Goal: Task Accomplishment & Management: Complete application form

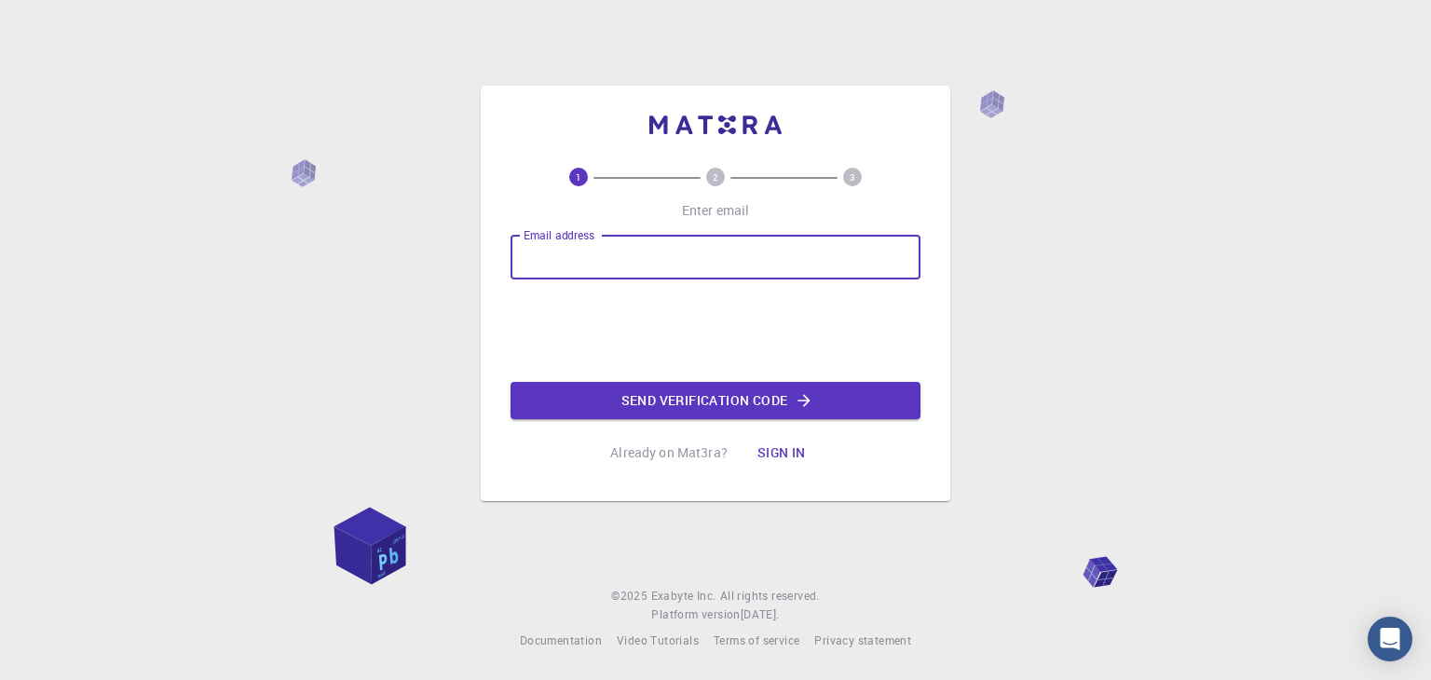
click at [583, 258] on input "Email address" at bounding box center [715, 257] width 410 height 45
click at [696, 245] on input "hafiz@23092007" at bounding box center [715, 257] width 410 height 45
click at [566, 243] on input "hafiz@23092007" at bounding box center [715, 257] width 410 height 45
click at [649, 262] on input "hafiz23092007" at bounding box center [715, 257] width 410 height 45
type input "[EMAIL_ADDRESS][DOMAIN_NAME]"
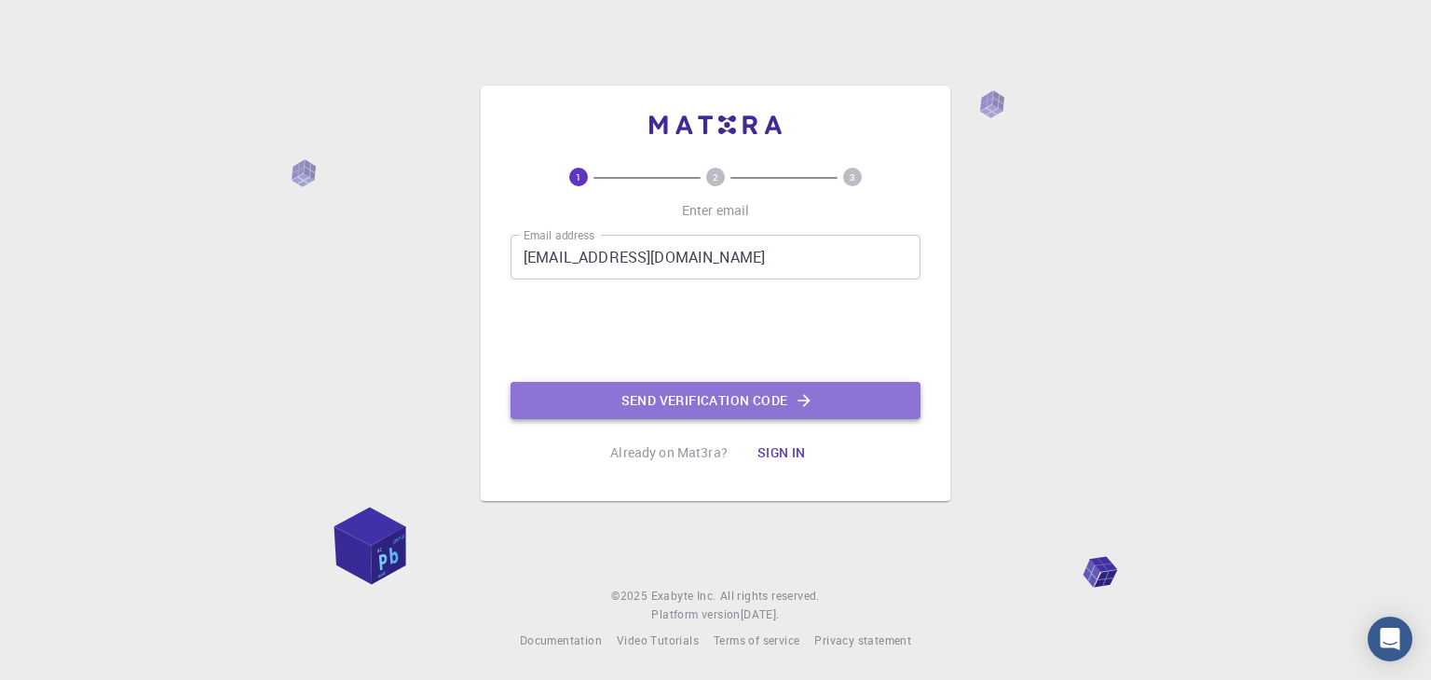
click at [608, 390] on button "Send verification code" at bounding box center [715, 400] width 410 height 37
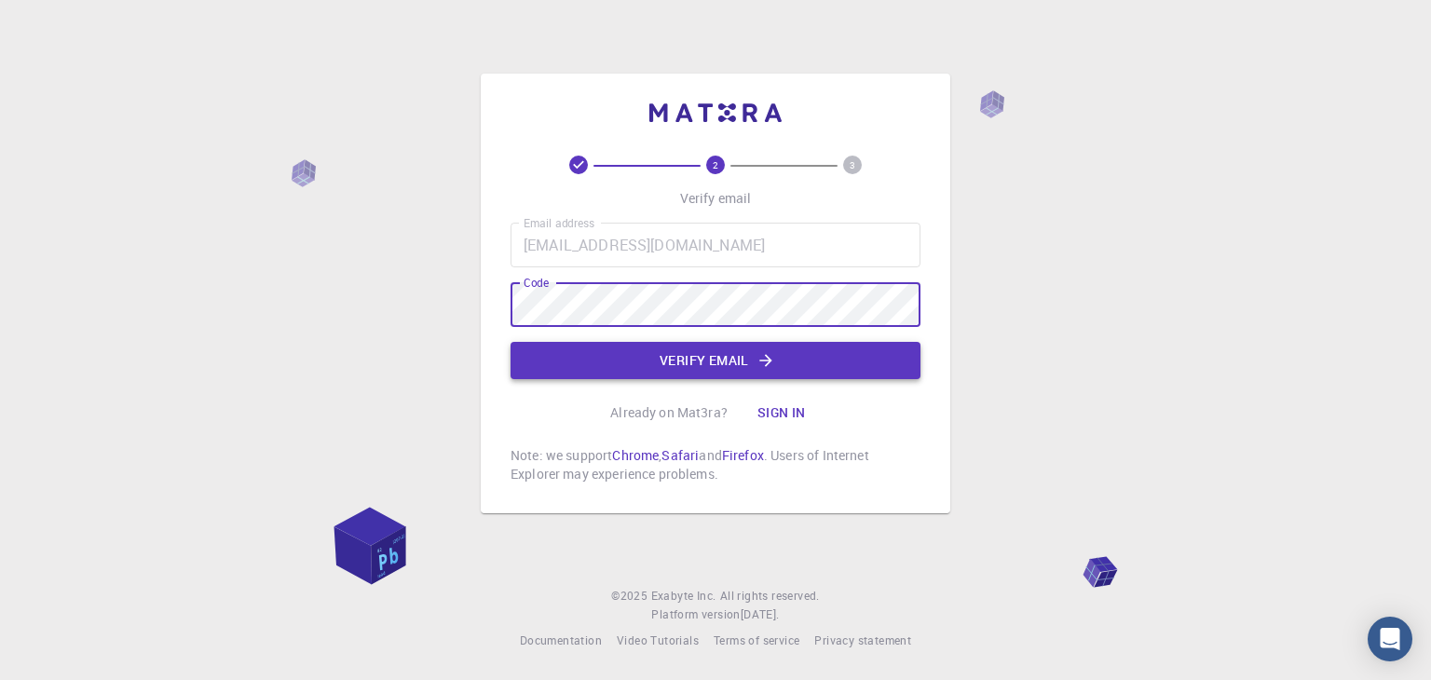
click at [630, 351] on button "Verify email" at bounding box center [715, 360] width 410 height 37
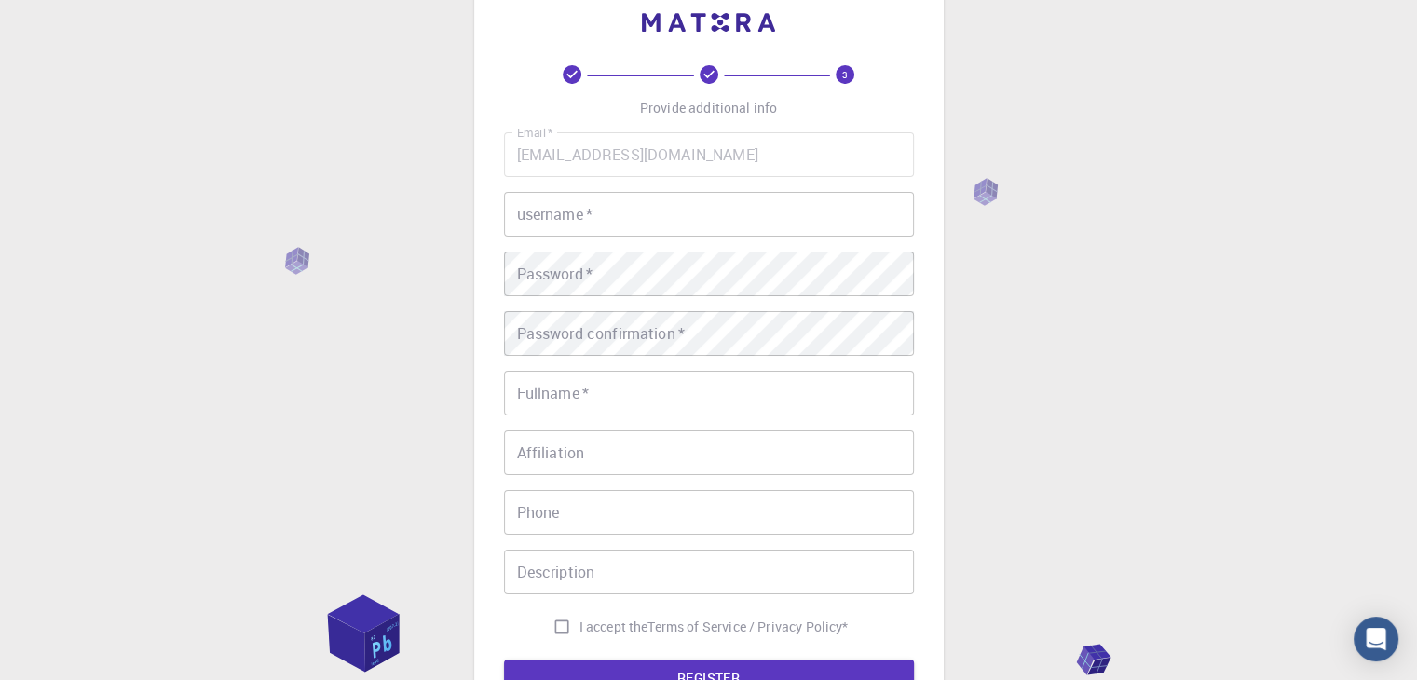
scroll to position [44, 0]
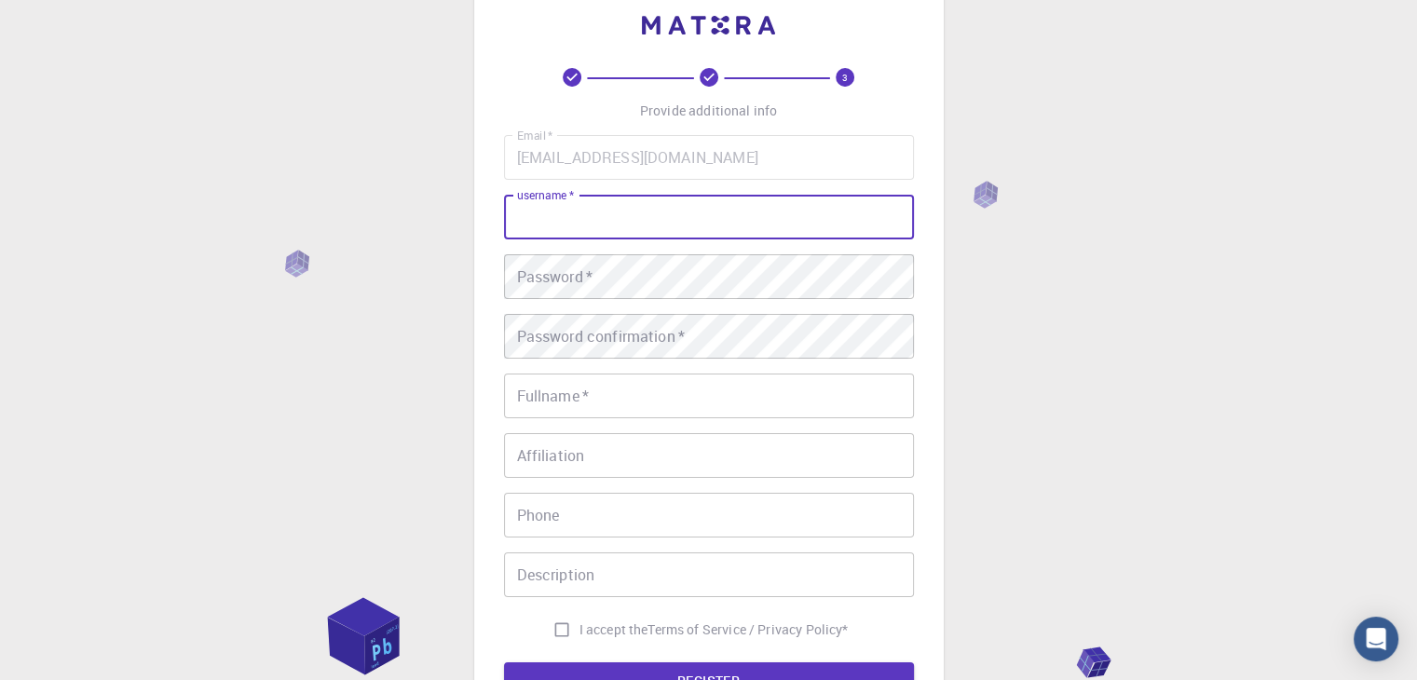
click at [592, 221] on input "username   *" at bounding box center [709, 217] width 410 height 45
type input "hafiz"
click at [504, 662] on button "REGISTER" at bounding box center [709, 680] width 410 height 37
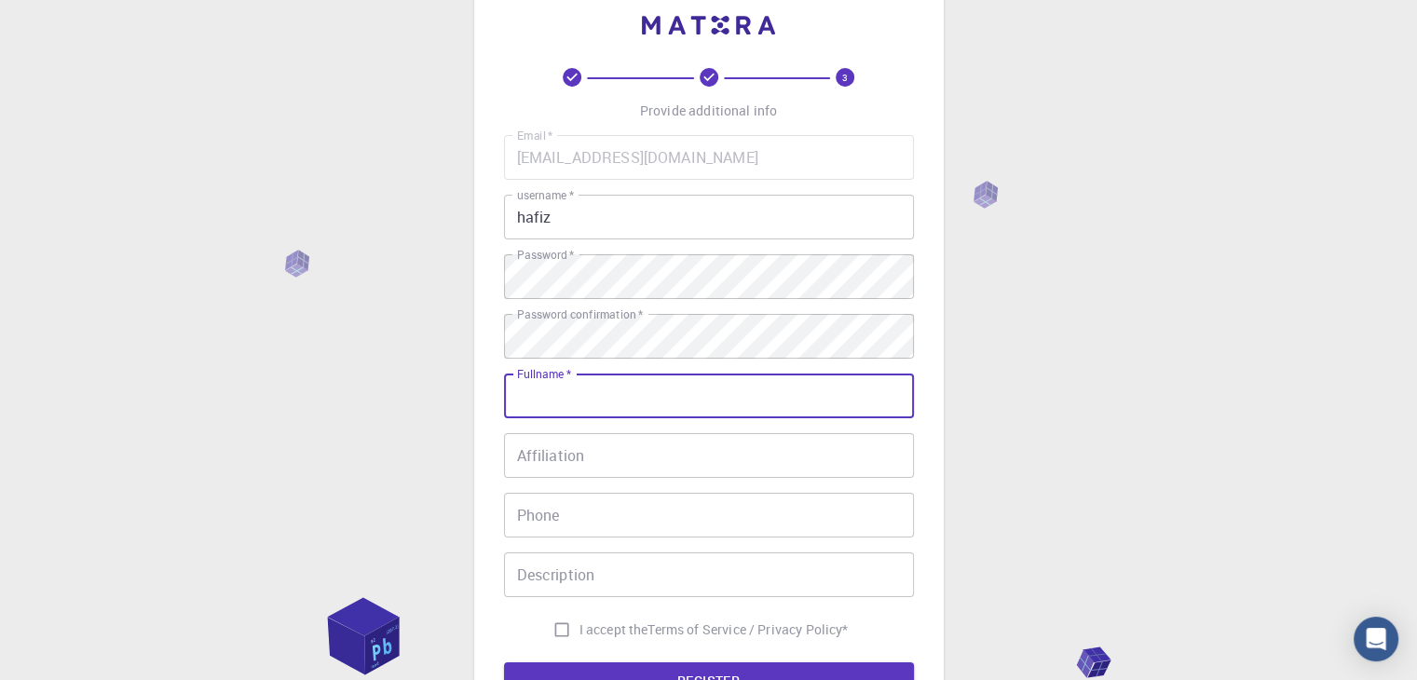
click at [605, 393] on input "Fullname   *" at bounding box center [709, 396] width 410 height 45
type input "[PERSON_NAME]"
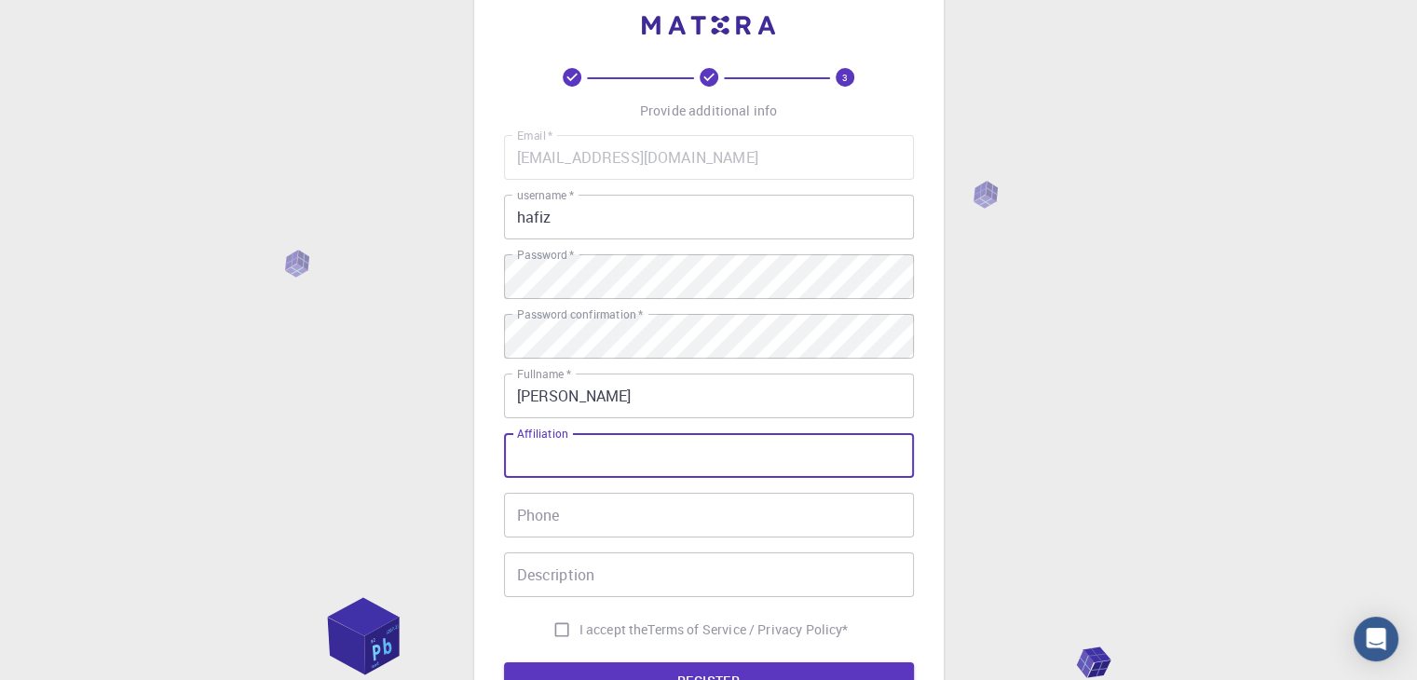
click at [581, 450] on input "Affiliation" at bounding box center [709, 455] width 410 height 45
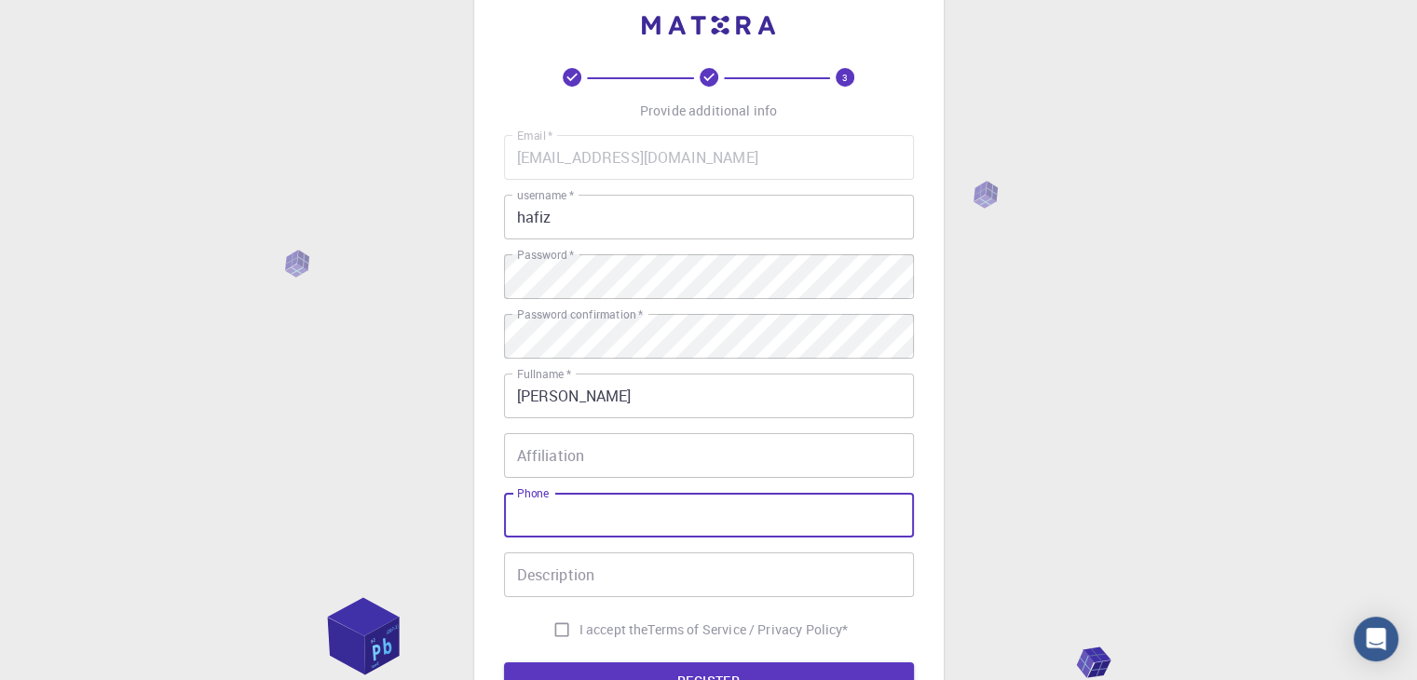
click at [568, 501] on input "Phone" at bounding box center [709, 515] width 410 height 45
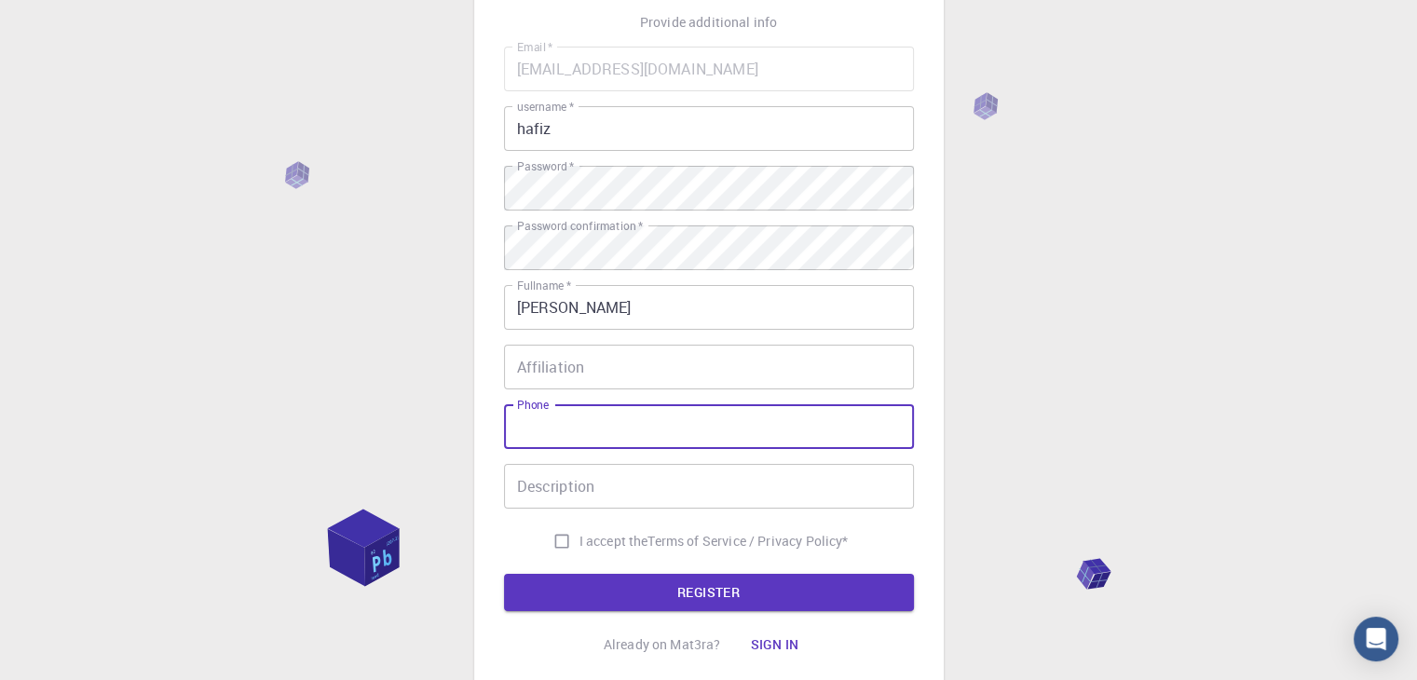
scroll to position [133, 0]
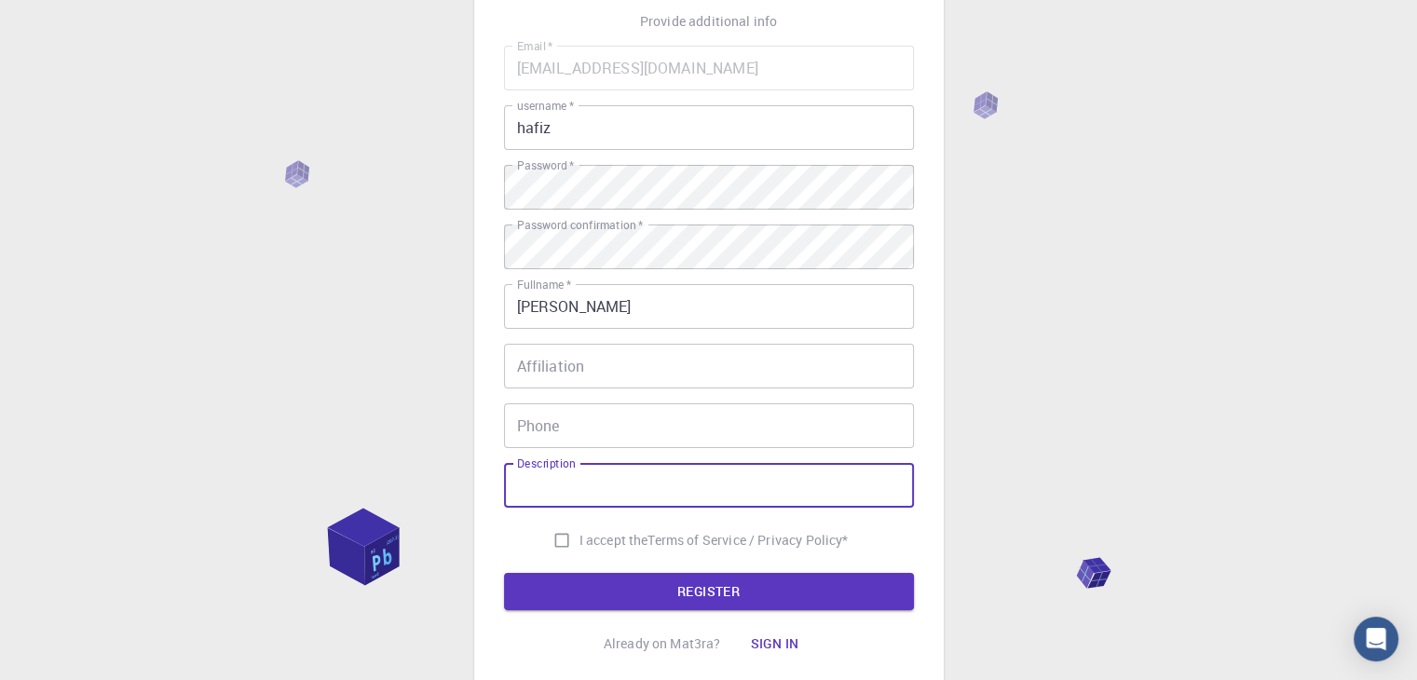
click at [581, 467] on input "Description" at bounding box center [709, 485] width 410 height 45
click at [587, 586] on button "REGISTER" at bounding box center [709, 591] width 410 height 37
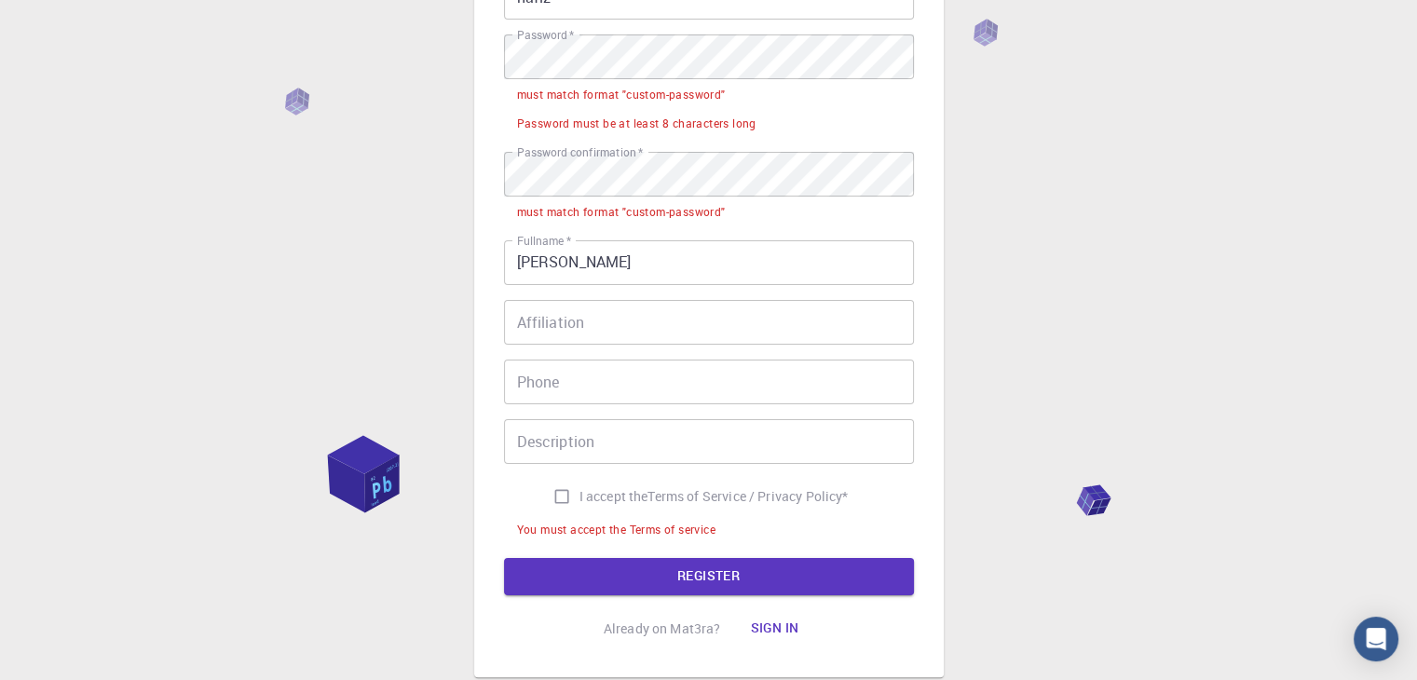
scroll to position [263, 0]
click at [546, 489] on input "I accept the Terms of Service / Privacy Policy *" at bounding box center [561, 497] width 35 height 35
checkbox input "true"
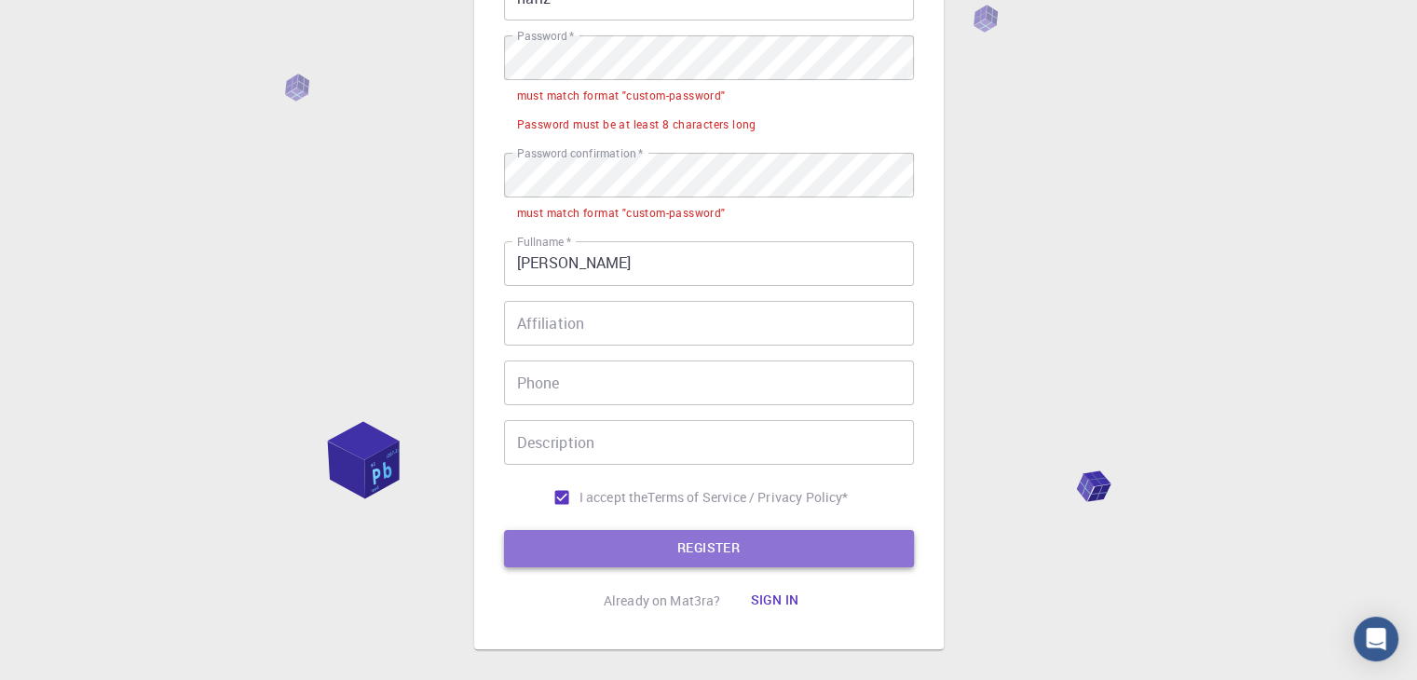
click at [576, 549] on button "REGISTER" at bounding box center [709, 548] width 410 height 37
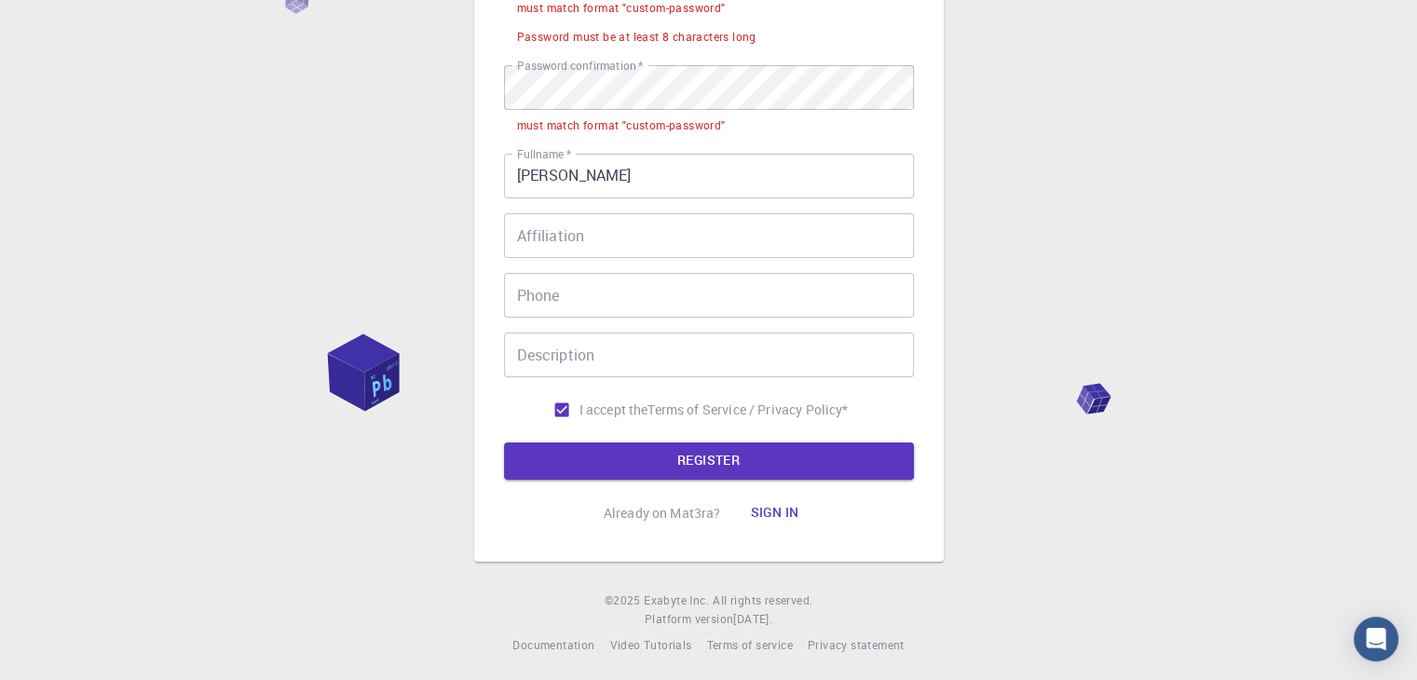
scroll to position [350, 0]
click at [622, 170] on input "[PERSON_NAME]" at bounding box center [709, 176] width 410 height 45
click at [630, 177] on input "[PERSON_NAME]" at bounding box center [709, 176] width 410 height 45
click at [587, 172] on input "[PERSON_NAME]" at bounding box center [709, 176] width 410 height 45
click at [581, 180] on input "[PERSON_NAME]" at bounding box center [709, 176] width 410 height 45
